Goal: Find contact information: Find contact information

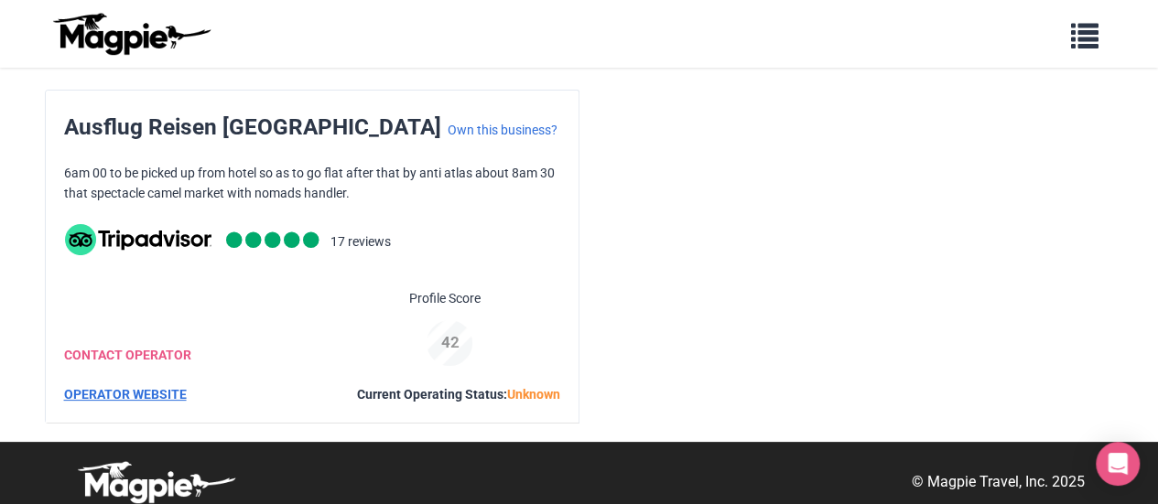
click at [115, 387] on link "OPERATOR WEBSITE" at bounding box center [125, 394] width 123 height 15
click at [105, 352] on link "CONTACT OPERATOR" at bounding box center [127, 355] width 127 height 15
